Goal: Transaction & Acquisition: Book appointment/travel/reservation

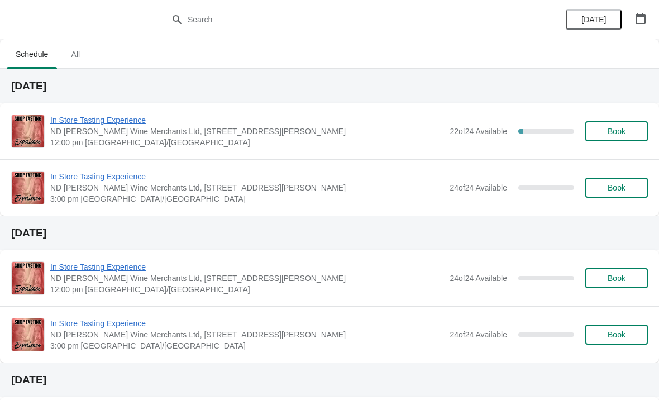
click at [645, 24] on button "button" at bounding box center [641, 18] width 20 height 20
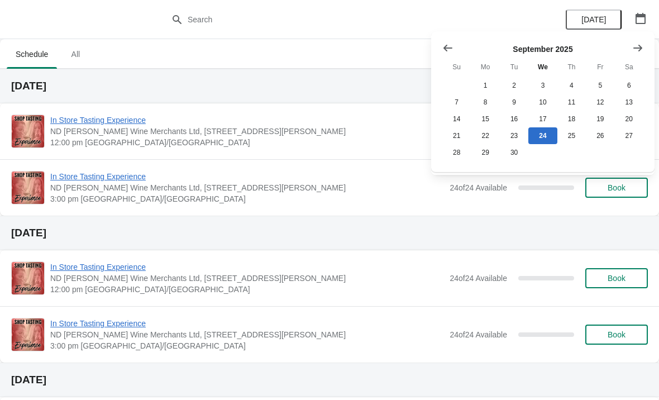
click at [638, 49] on icon "Show next month, October 2025" at bounding box center [637, 47] width 11 height 11
click at [513, 137] on button "21" at bounding box center [514, 135] width 28 height 17
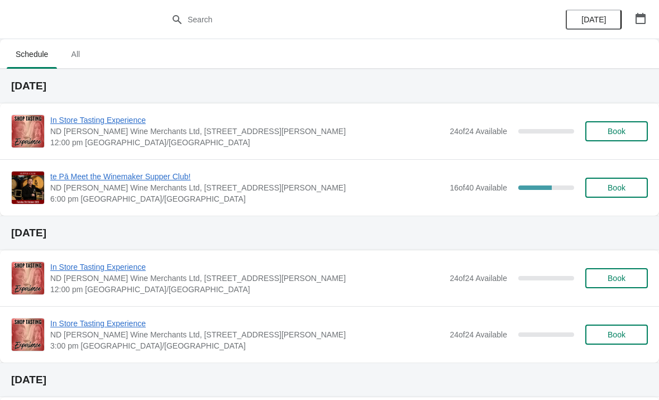
click at [606, 188] on span "Book" at bounding box center [616, 187] width 42 height 9
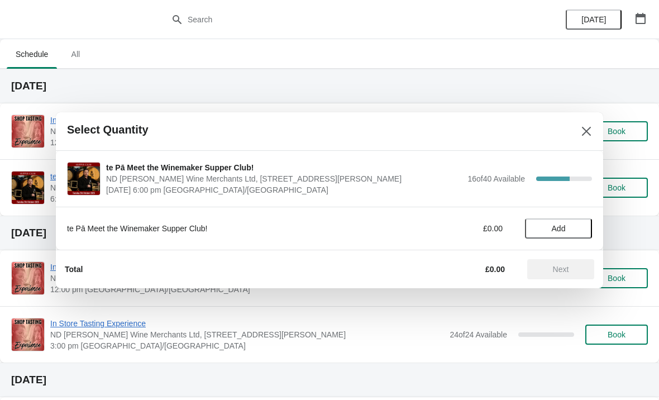
click at [554, 222] on button "Add" at bounding box center [558, 228] width 67 height 20
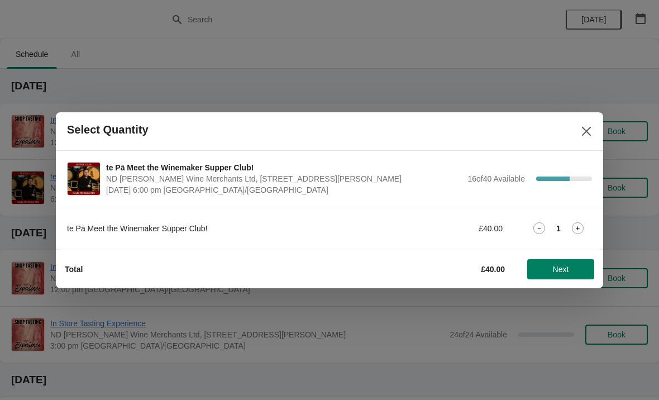
click at [570, 223] on div "1" at bounding box center [558, 228] width 67 height 12
click at [577, 230] on icon at bounding box center [578, 228] width 12 height 12
click at [557, 267] on span "Next" at bounding box center [561, 269] width 16 height 9
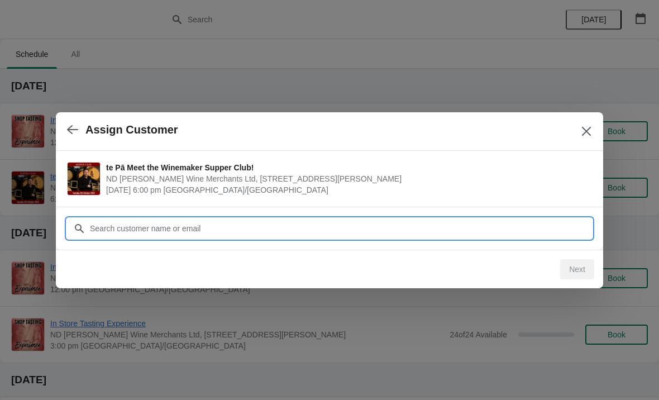
click at [185, 231] on input "Customer" at bounding box center [340, 228] width 503 height 20
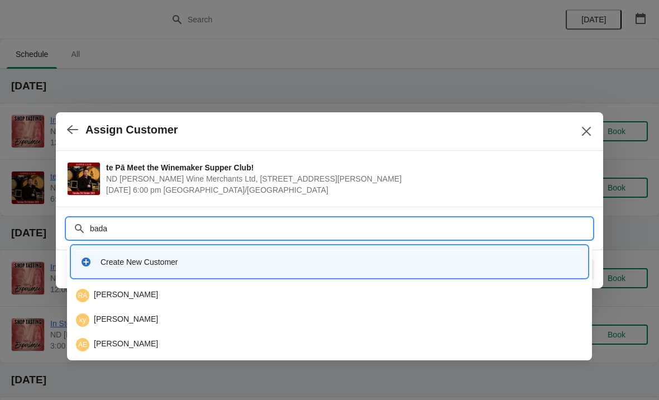
type input "badam"
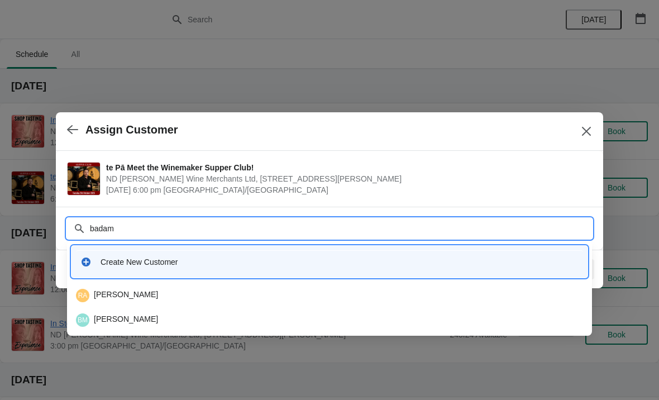
click at [130, 325] on div "BM [PERSON_NAME]" at bounding box center [329, 319] width 507 height 13
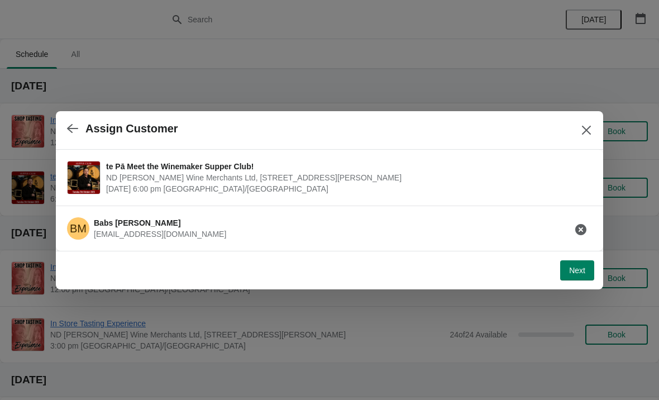
click at [580, 266] on span "Next" at bounding box center [577, 270] width 16 height 9
select select "No dietary requirements"
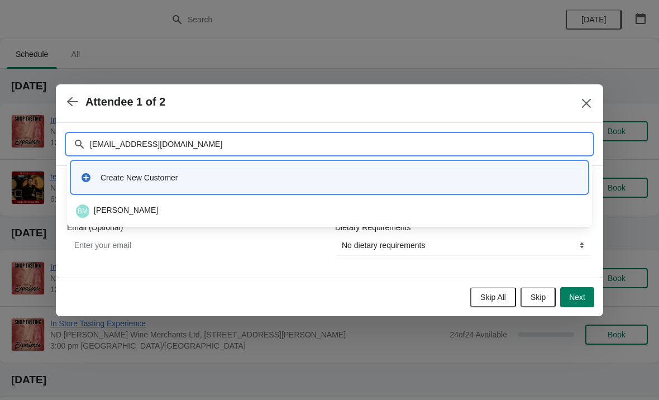
type input "[EMAIL_ADDRESS][DOMAIN_NAME]"
click at [221, 68] on div at bounding box center [329, 200] width 659 height 400
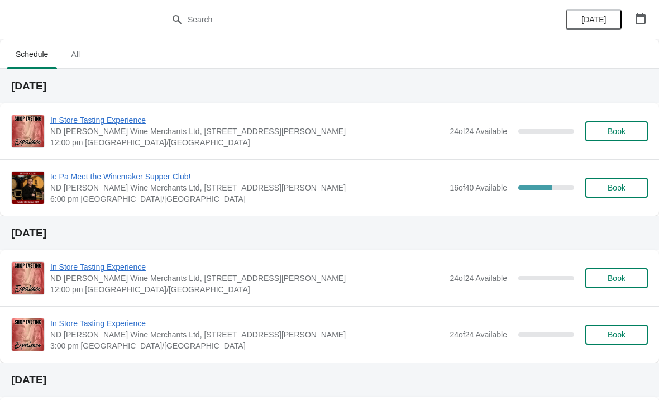
click at [618, 193] on button "Book" at bounding box center [616, 188] width 63 height 20
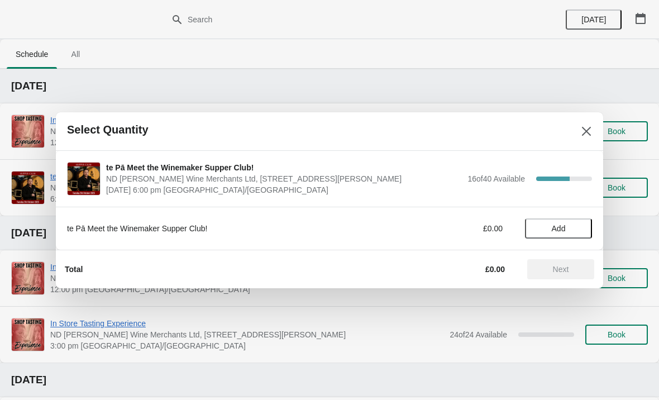
click at [560, 230] on span "Add" at bounding box center [559, 228] width 14 height 9
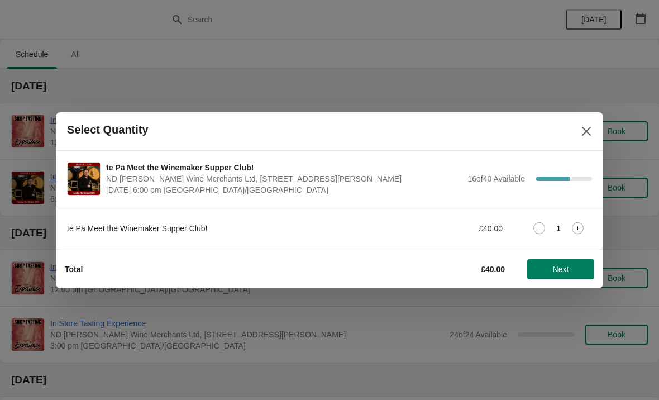
click at [585, 226] on div "1" at bounding box center [558, 228] width 67 height 12
click at [583, 228] on icon at bounding box center [578, 228] width 12 height 12
click at [569, 278] on button "Next" at bounding box center [560, 269] width 67 height 20
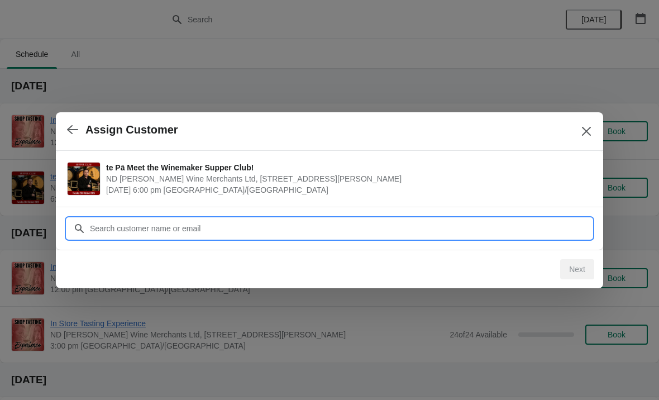
click at [308, 229] on input "Customer" at bounding box center [340, 228] width 503 height 20
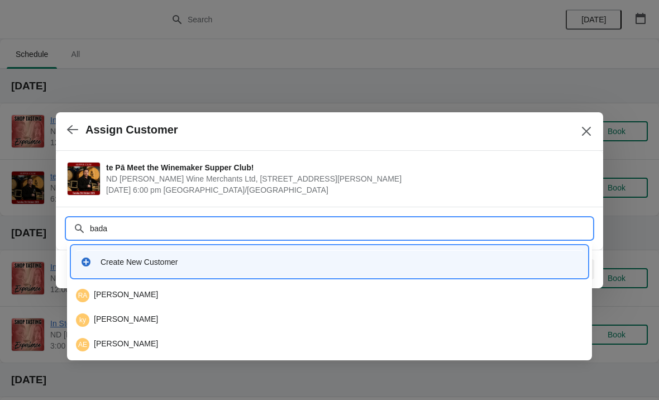
type input "badam"
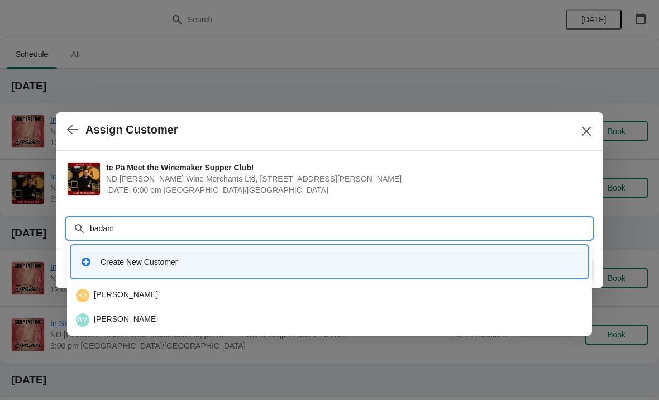
click at [154, 320] on div "BM [PERSON_NAME]" at bounding box center [329, 319] width 507 height 13
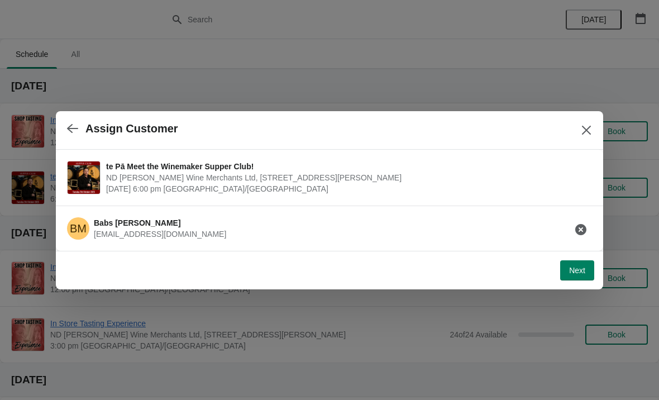
click at [575, 266] on span "Next" at bounding box center [577, 270] width 16 height 9
select select "No dietary requirements"
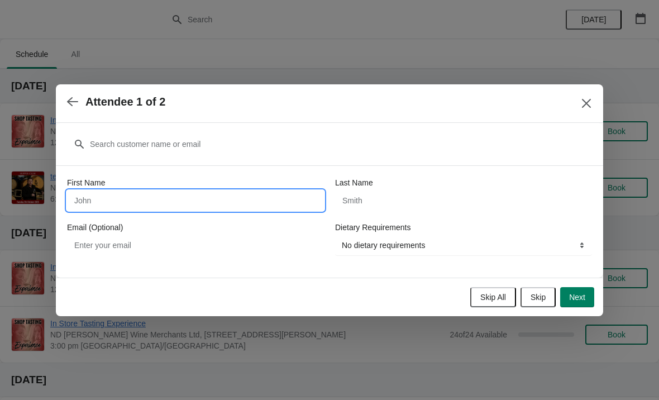
click at [178, 198] on input "First Name" at bounding box center [195, 200] width 257 height 20
type input "Babs"
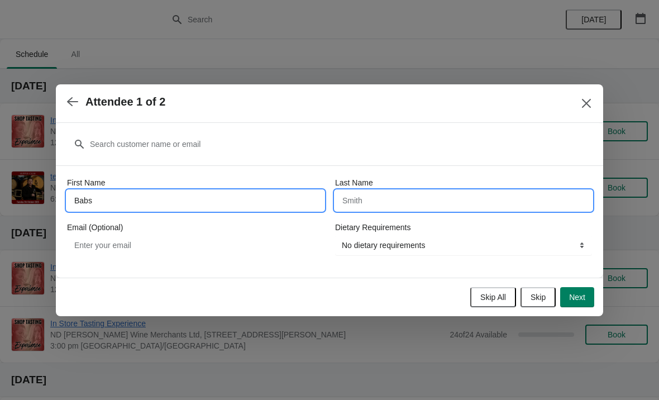
click at [414, 200] on input "Last Name" at bounding box center [463, 200] width 257 height 20
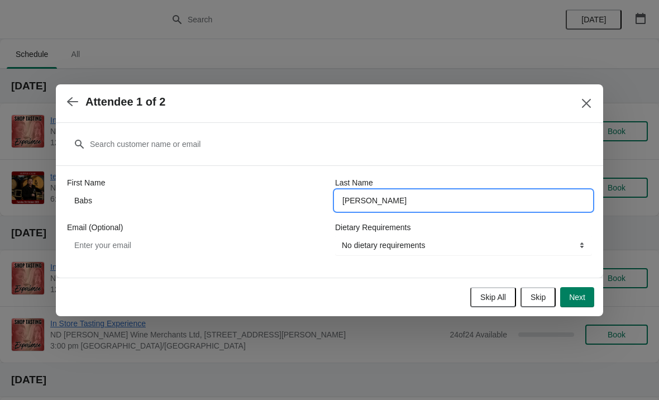
type input "[PERSON_NAME]"
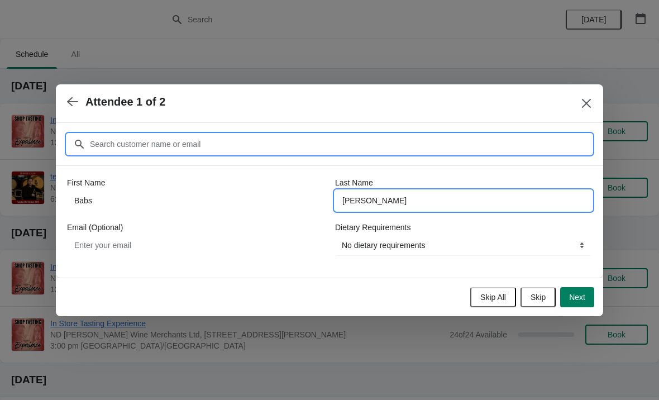
click at [158, 140] on input "Customer" at bounding box center [340, 144] width 503 height 20
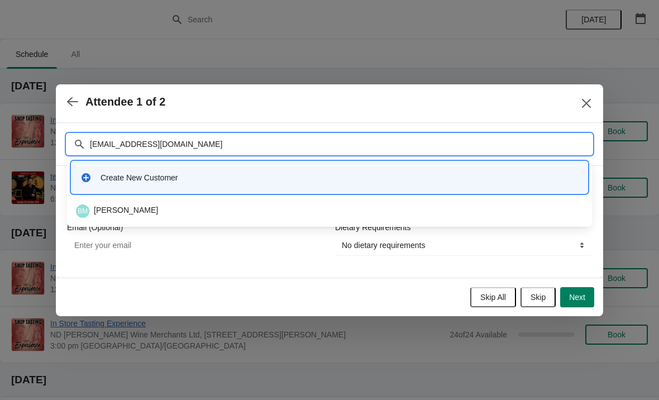
type input "[EMAIL_ADDRESS][DOMAIN_NAME]"
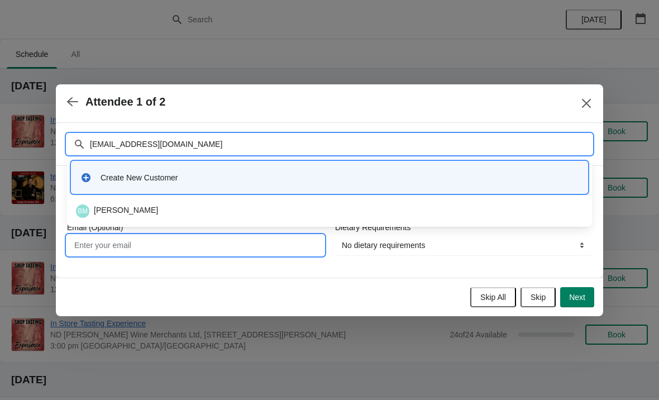
click at [207, 249] on input "Email (Optional)" at bounding box center [195, 245] width 257 height 20
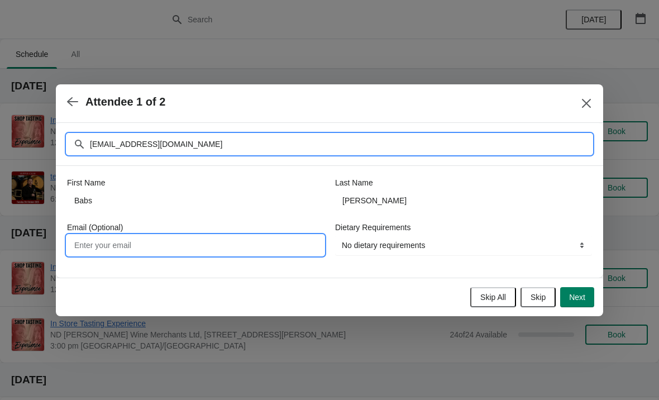
click at [212, 150] on input "[EMAIL_ADDRESS][DOMAIN_NAME]" at bounding box center [340, 144] width 503 height 20
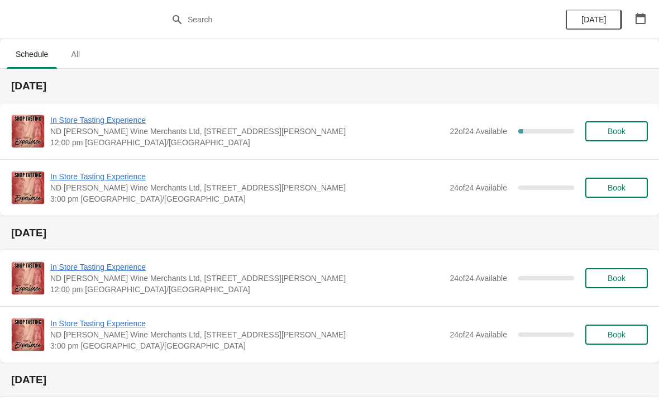
click at [642, 20] on icon "button" at bounding box center [640, 18] width 11 height 11
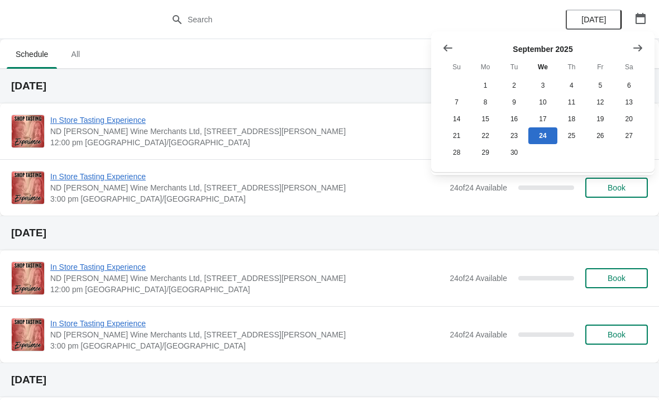
click at [636, 45] on icon "Show next month, October 2025" at bounding box center [637, 47] width 11 height 11
click at [514, 139] on button "21" at bounding box center [514, 135] width 28 height 17
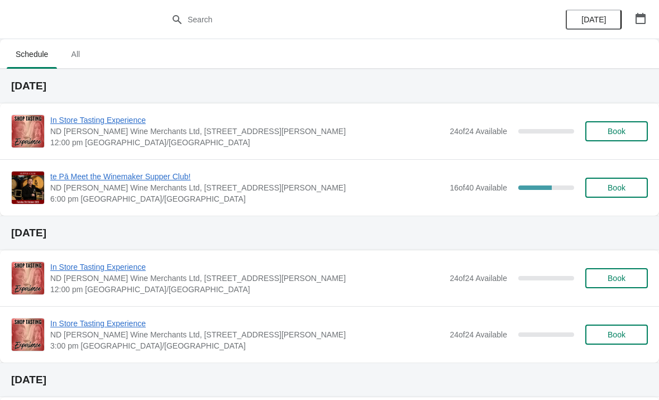
click at [373, 188] on span "ND [PERSON_NAME] Wine Merchants Ltd, [STREET_ADDRESS][PERSON_NAME]" at bounding box center [247, 187] width 394 height 11
click at [616, 179] on button "Book" at bounding box center [616, 188] width 63 height 20
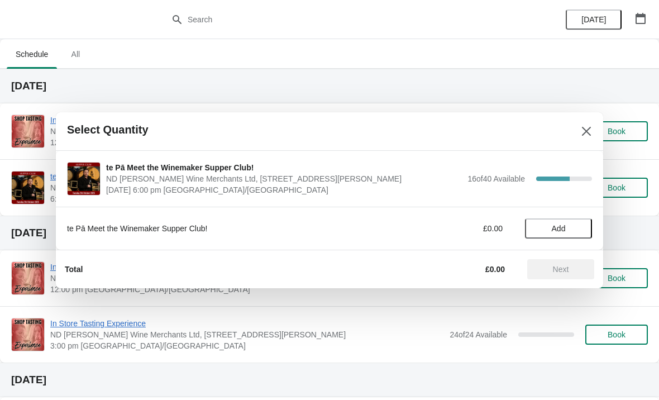
click at [569, 230] on span "Add" at bounding box center [558, 228] width 47 height 9
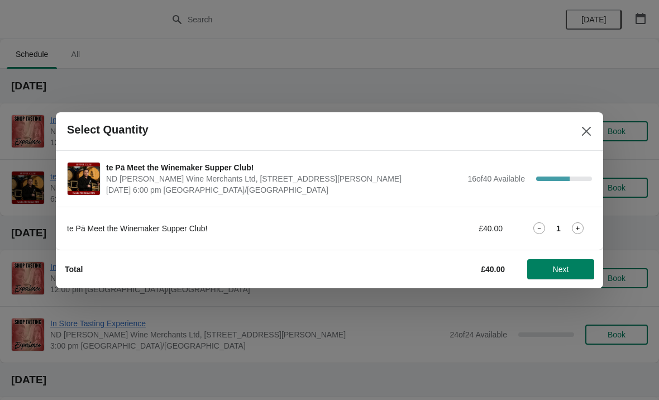
click at [579, 228] on icon at bounding box center [578, 228] width 4 height 4
click at [579, 269] on span "Next" at bounding box center [560, 269] width 49 height 9
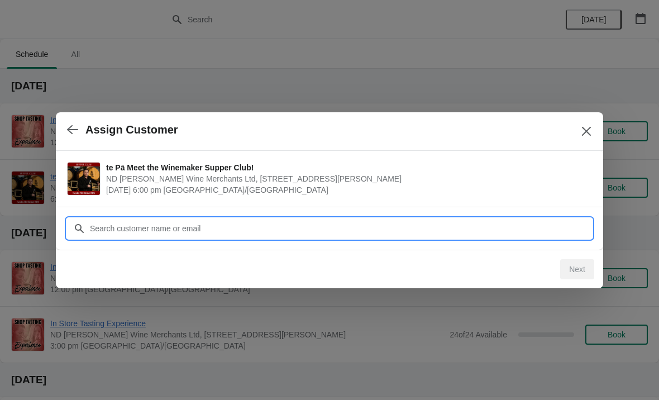
click at [241, 226] on input "Customer" at bounding box center [340, 228] width 503 height 20
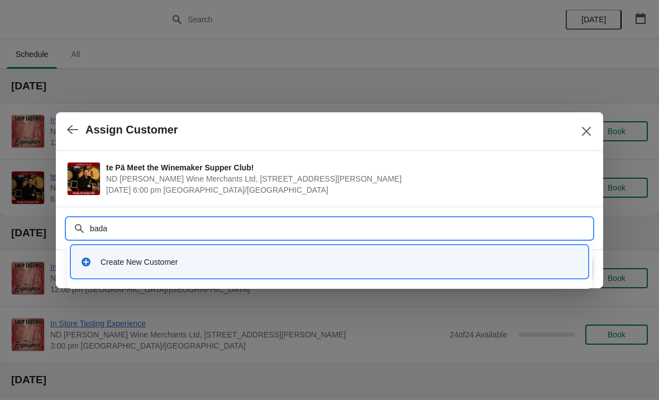
type input "badam"
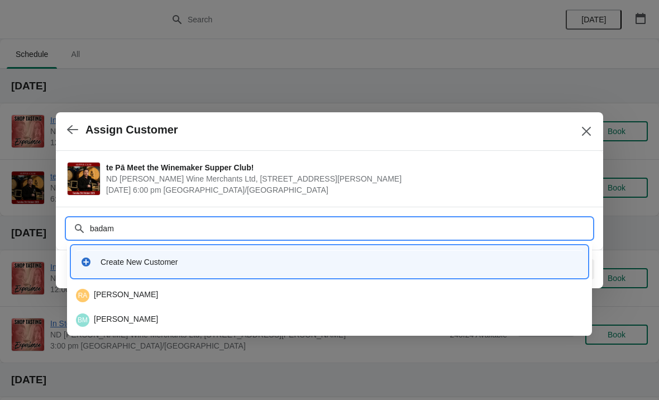
click at [170, 325] on div "BM [PERSON_NAME]" at bounding box center [329, 319] width 507 height 13
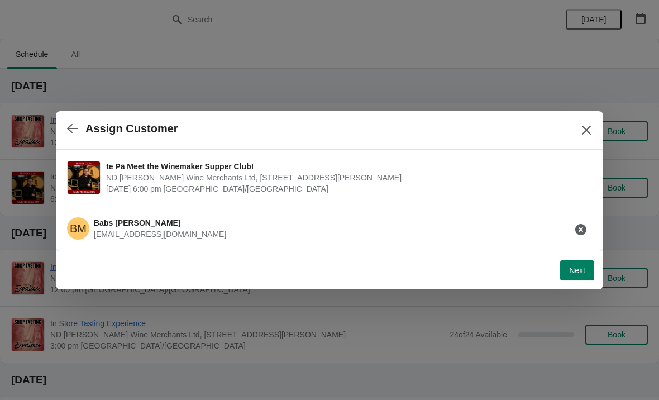
click at [570, 266] on span "Next" at bounding box center [577, 270] width 16 height 9
select select "No dietary requirements"
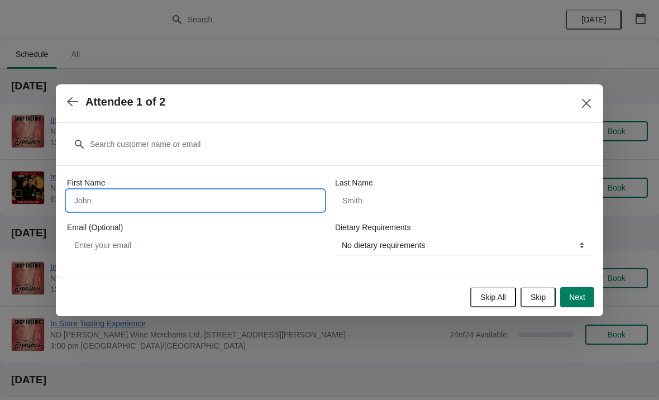
click at [184, 201] on input "First Name" at bounding box center [195, 200] width 257 height 20
type input "Babs"
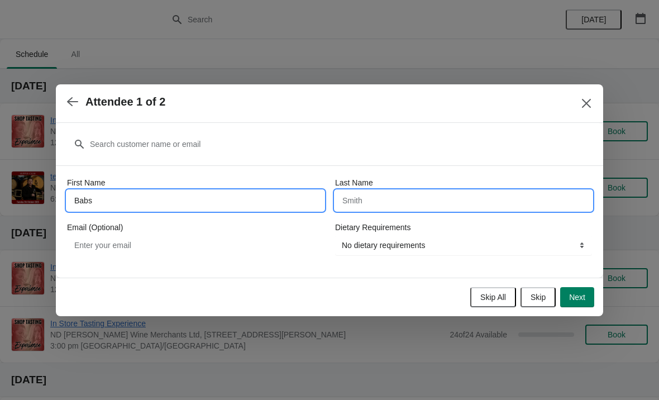
click at [434, 198] on input "Last Name" at bounding box center [463, 200] width 257 height 20
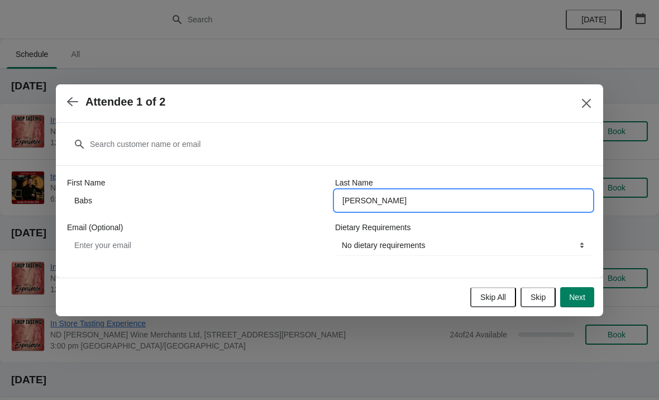
type input "[PERSON_NAME]"
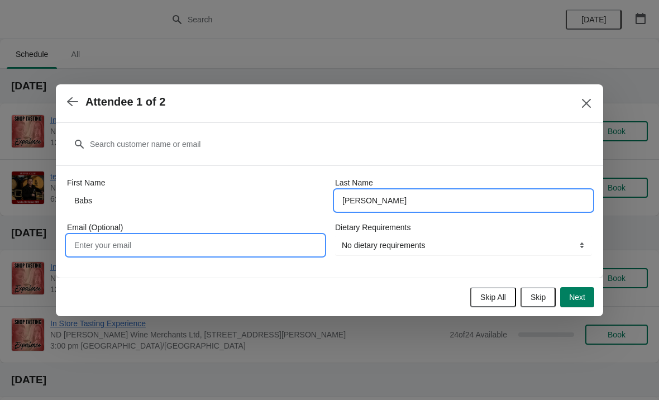
click at [163, 237] on input "Email (Optional)" at bounding box center [195, 245] width 257 height 20
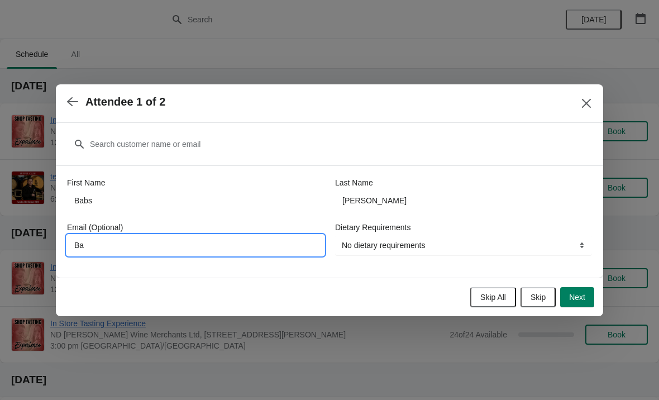
type input "B"
type input "[EMAIL_ADDRESS][DOMAIN_NAME]"
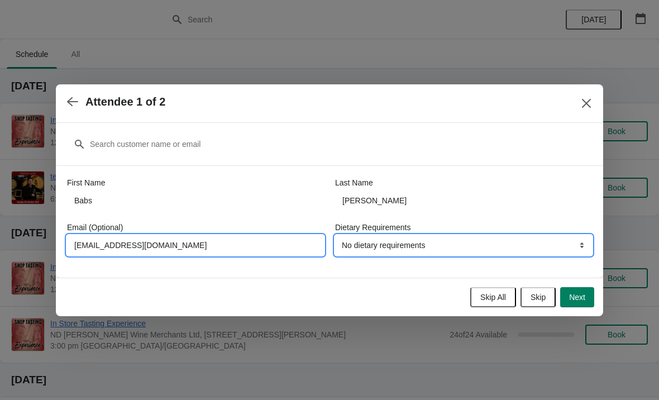
click at [467, 247] on select "No dietary requirements Vegetarian Vegan" at bounding box center [463, 245] width 257 height 20
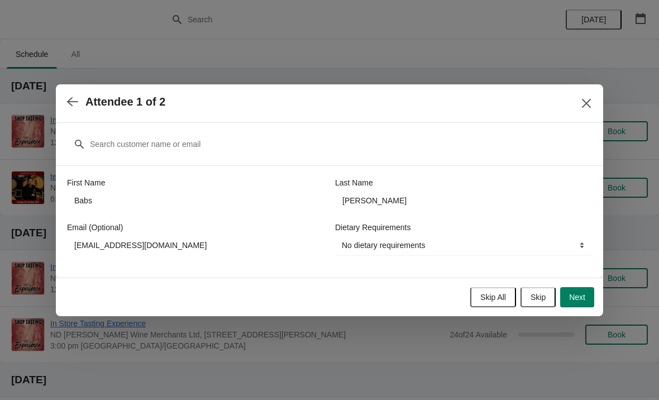
click at [576, 295] on span "Next" at bounding box center [577, 297] width 16 height 9
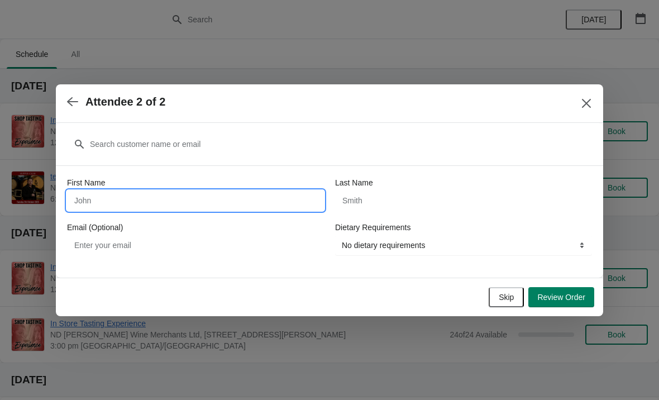
click at [199, 197] on input "First Name" at bounding box center [195, 200] width 257 height 20
type input "[PERSON_NAME]"
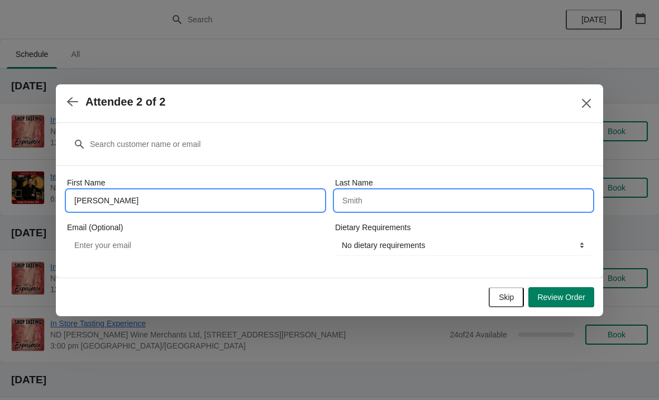
click at [395, 195] on input "Last Name" at bounding box center [463, 200] width 257 height 20
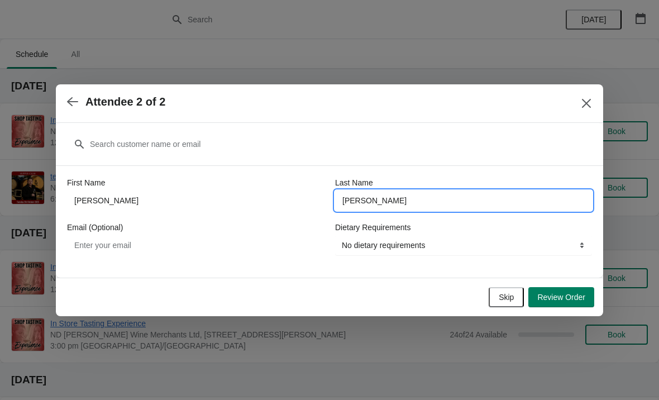
type input "[PERSON_NAME]"
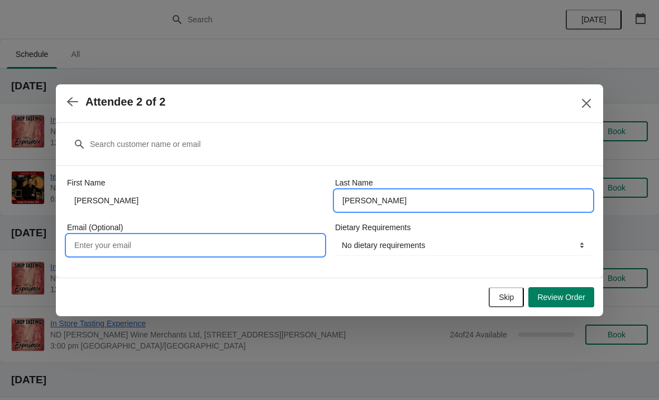
click at [164, 246] on input "Email (Optional)" at bounding box center [195, 245] width 257 height 20
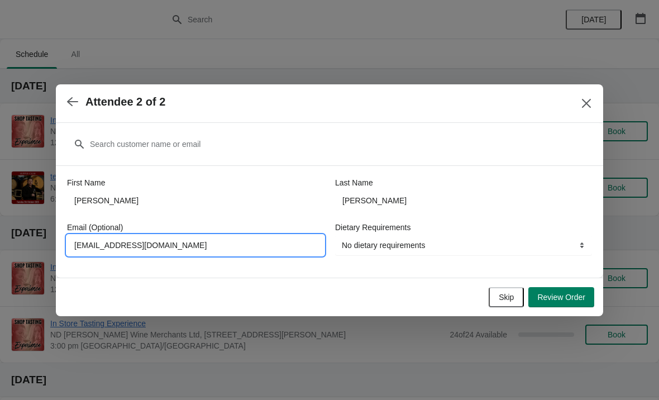
type input "[EMAIL_ADDRESS][DOMAIN_NAME]"
click at [464, 249] on select "No dietary requirements Vegetarian Vegan" at bounding box center [463, 245] width 257 height 20
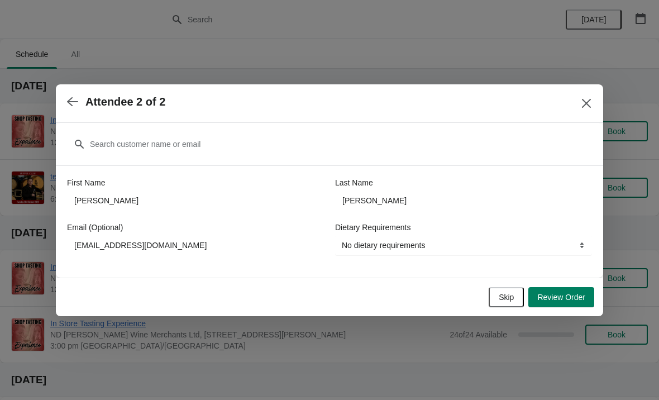
click at [574, 294] on span "Review Order" at bounding box center [561, 297] width 48 height 9
